Goal: Task Accomplishment & Management: Manage account settings

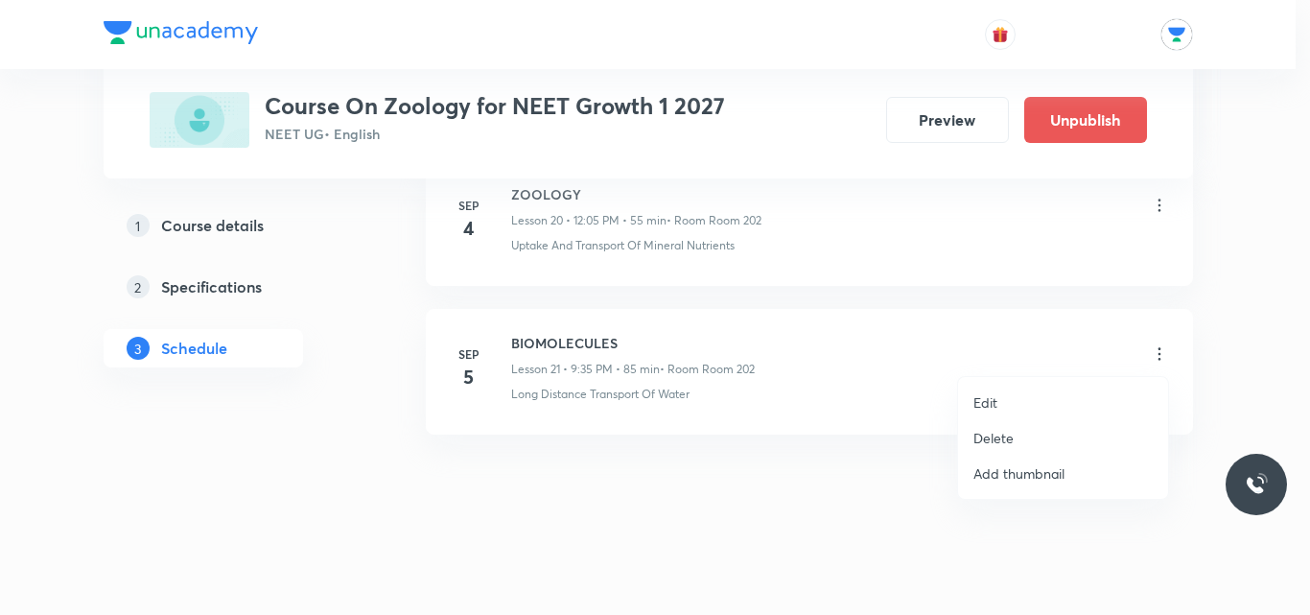
click at [1026, 404] on li "Edit" at bounding box center [1063, 402] width 210 height 35
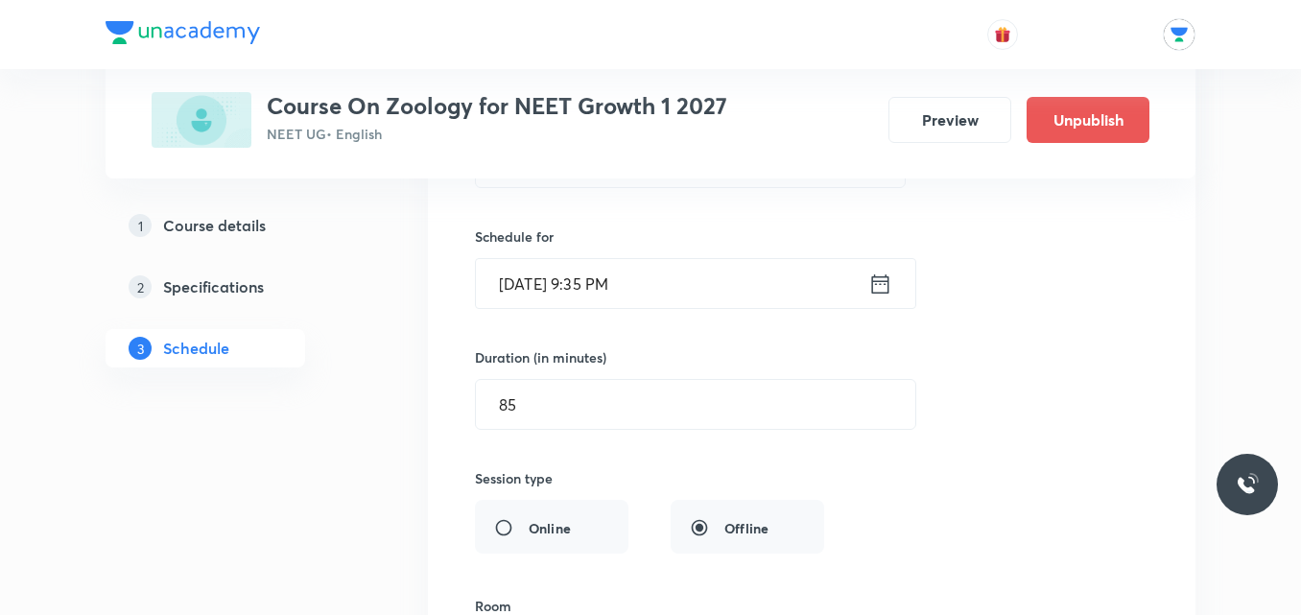
scroll to position [3402, 0]
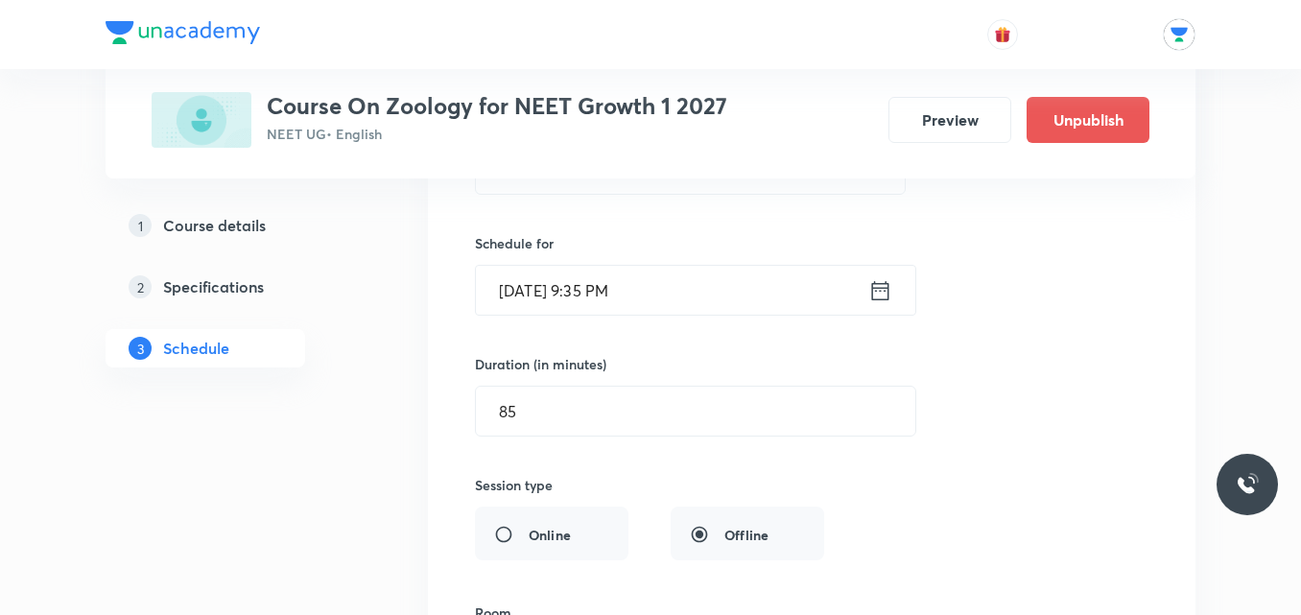
click at [880, 291] on icon at bounding box center [880, 289] width 17 height 19
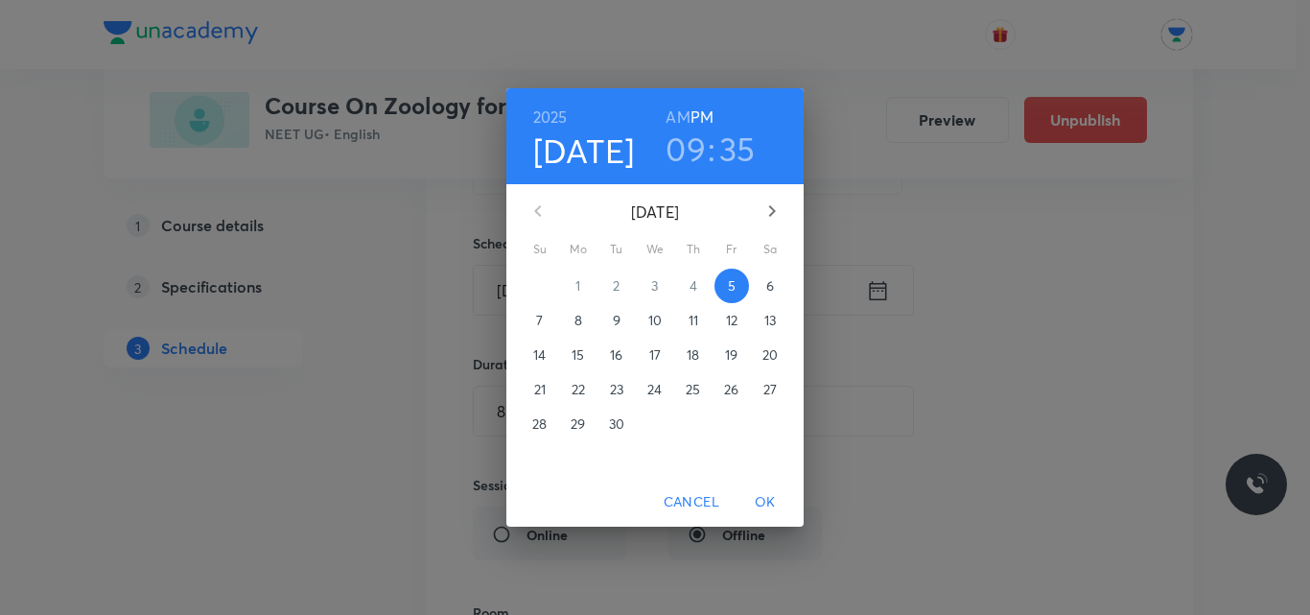
click at [733, 150] on h3 "35" at bounding box center [737, 149] width 36 height 40
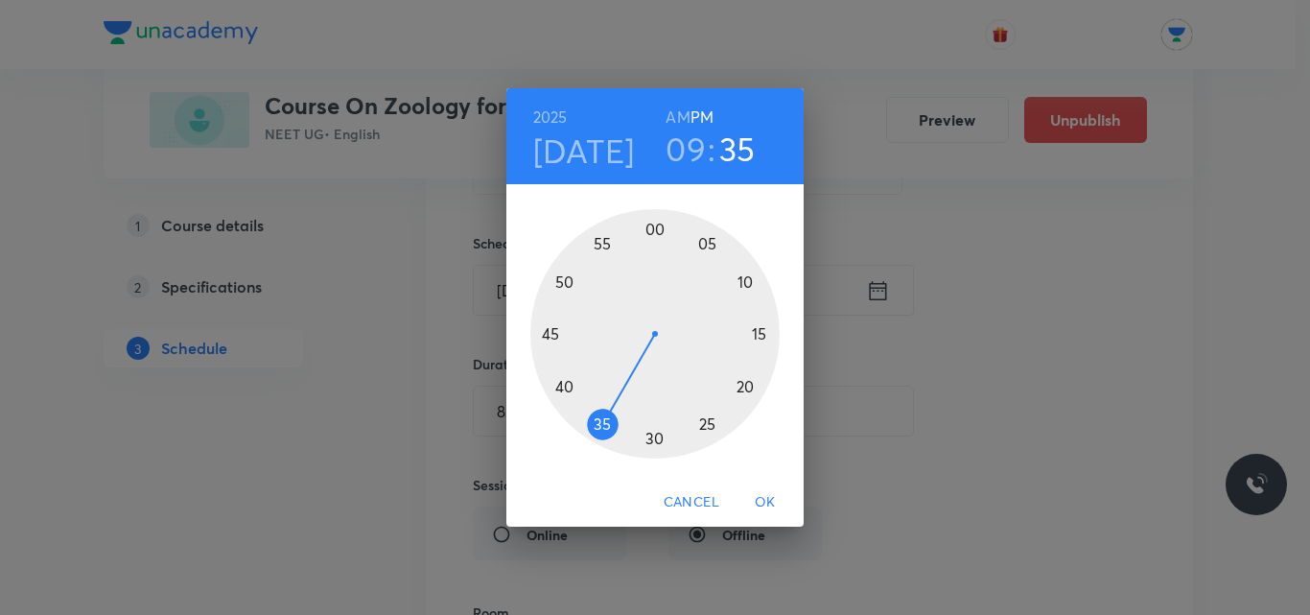
click at [567, 275] on div at bounding box center [654, 333] width 249 height 249
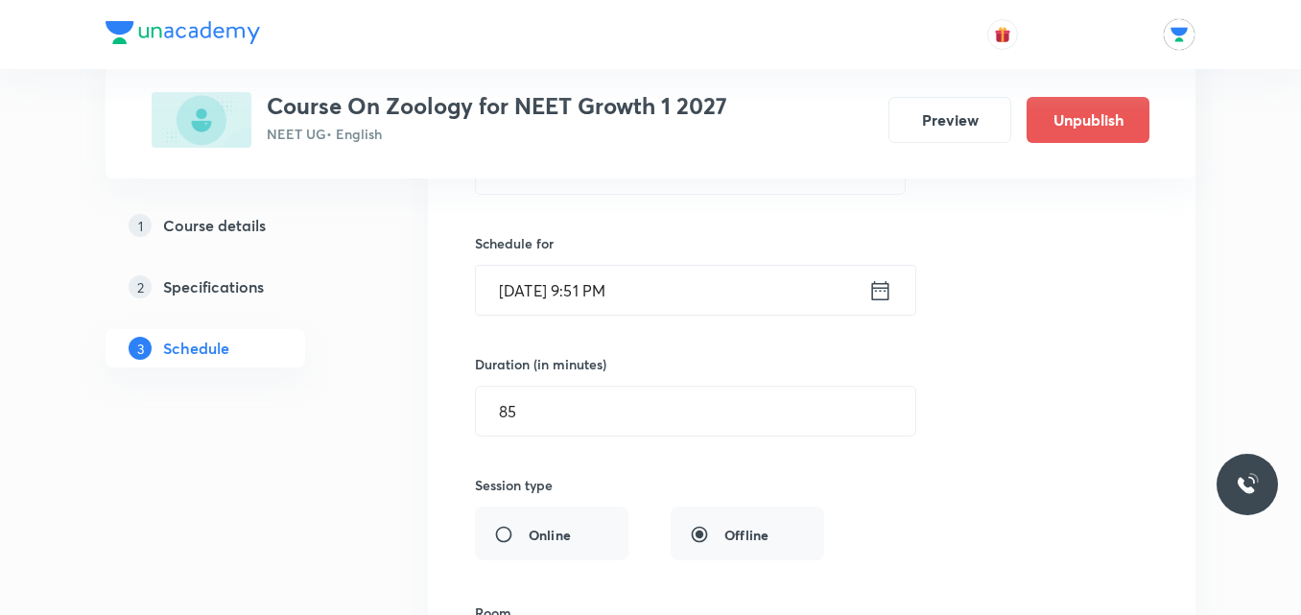
click at [882, 303] on icon at bounding box center [880, 290] width 24 height 27
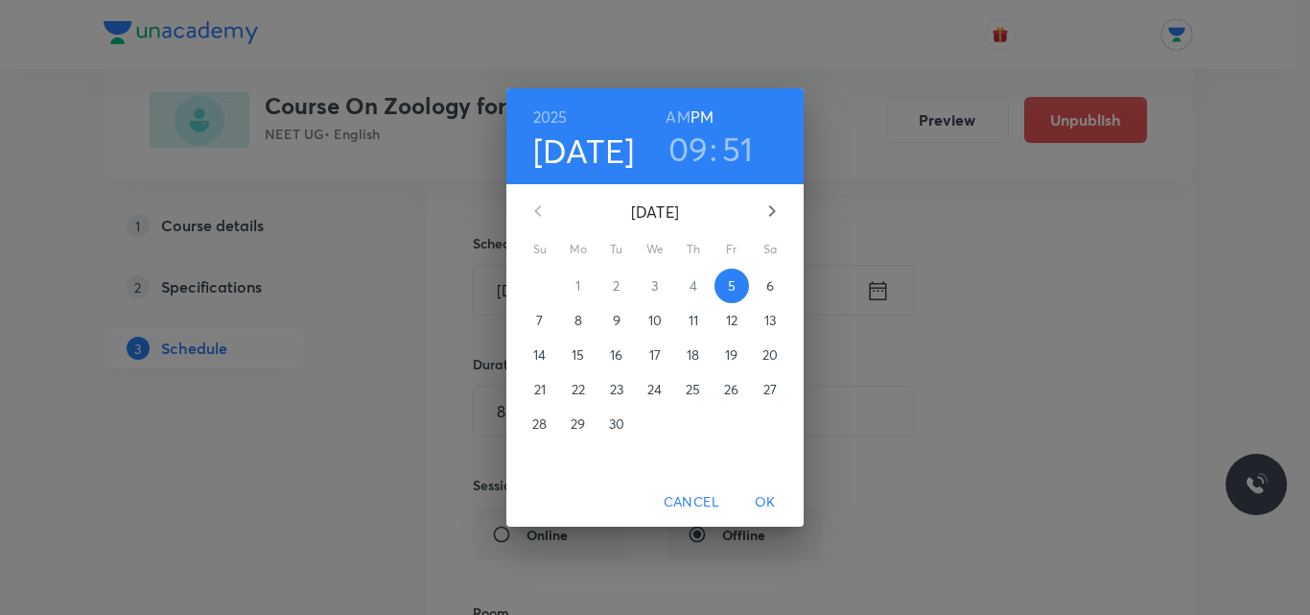
click at [676, 111] on h6 "AM" at bounding box center [678, 117] width 24 height 27
click at [770, 504] on span "OK" at bounding box center [765, 502] width 46 height 24
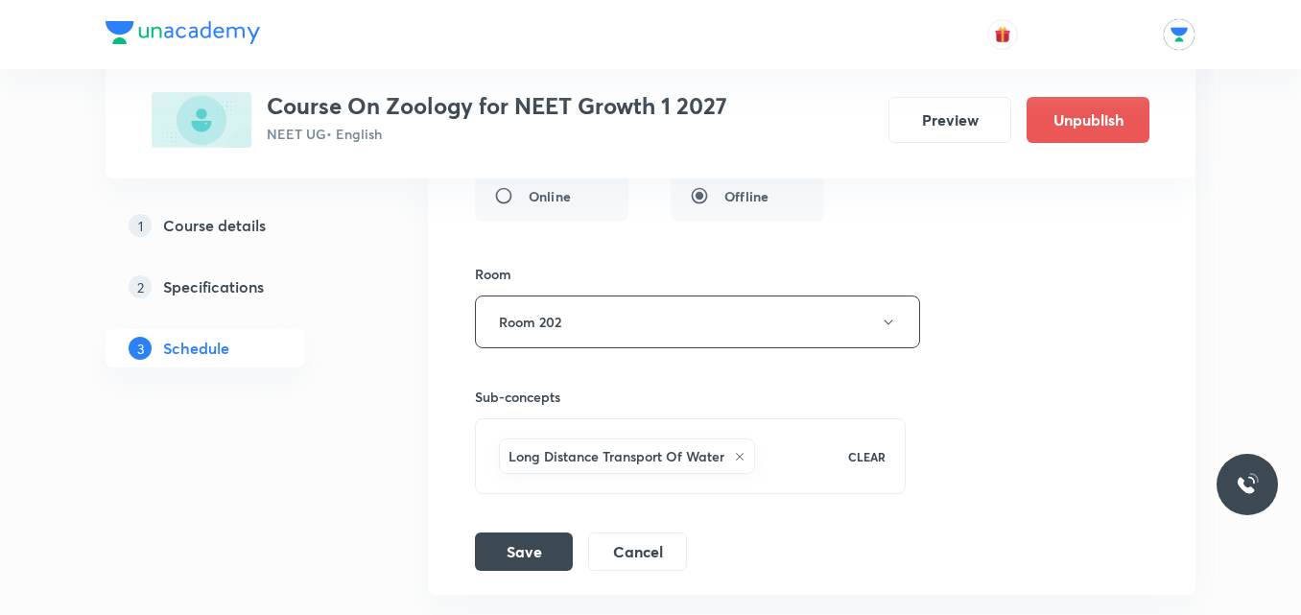
click at [641, 450] on h6 "Long Distance Transport Of Water" at bounding box center [616, 456] width 216 height 20
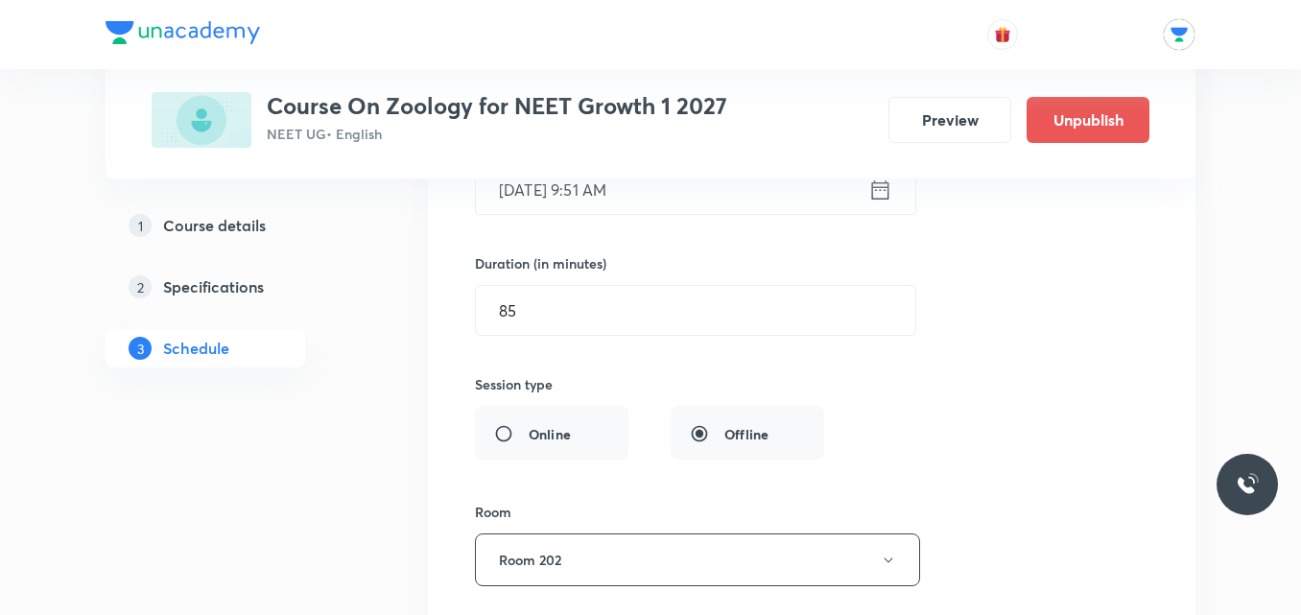
scroll to position [3502, 0]
click at [561, 315] on input "85" at bounding box center [695, 311] width 439 height 49
type input "65"
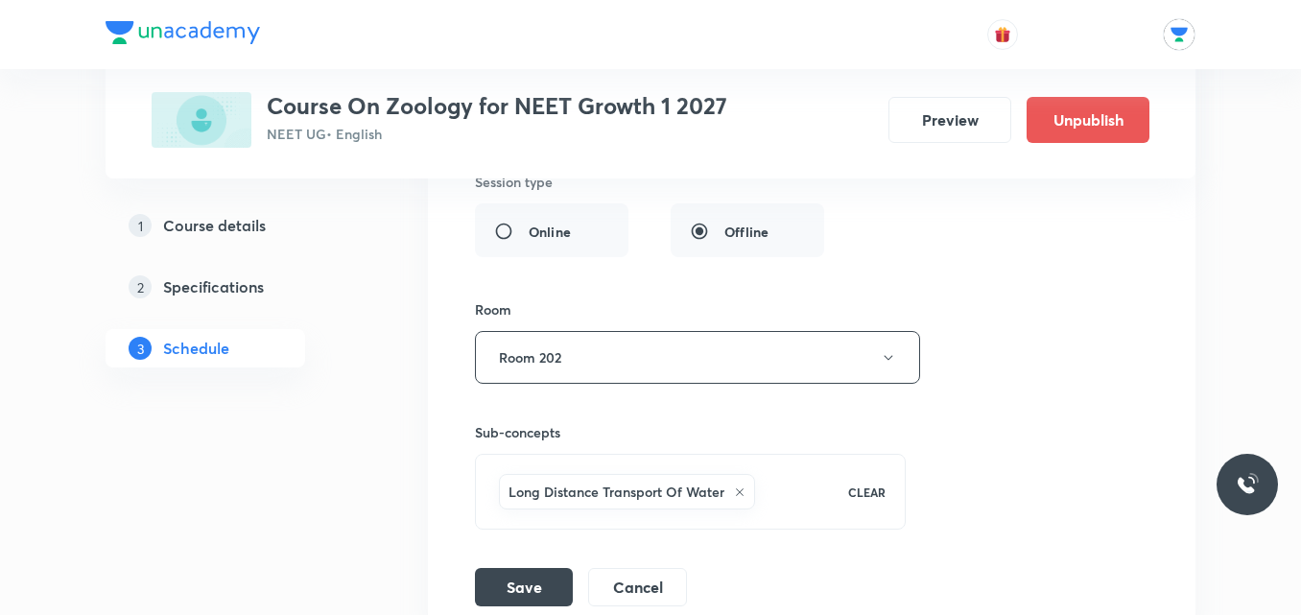
scroll to position [3717, 0]
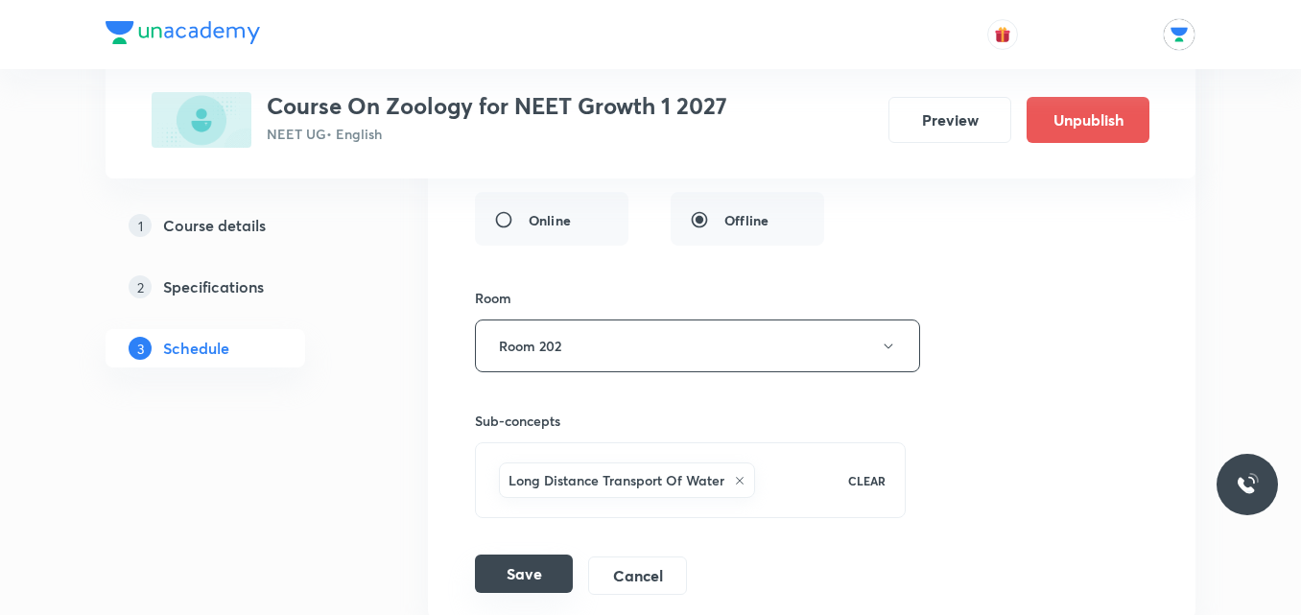
click at [536, 572] on button "Save" at bounding box center [524, 573] width 98 height 38
click at [521, 573] on button "Save" at bounding box center [524, 575] width 98 height 38
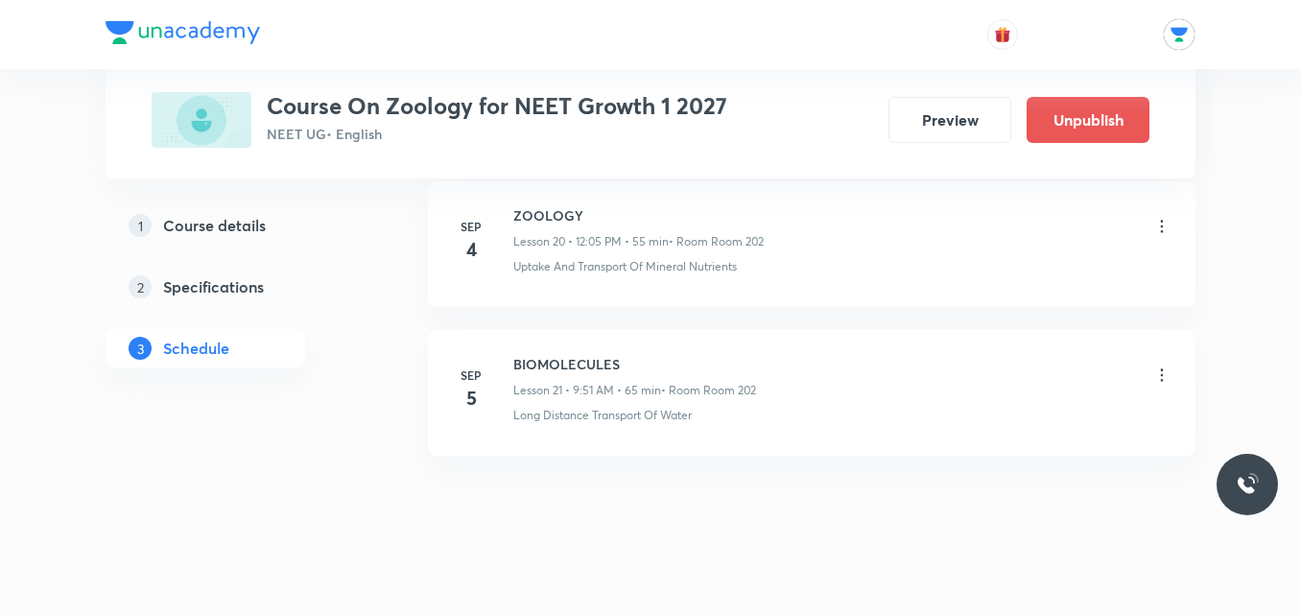
scroll to position [3115, 0]
